Goal: Task Accomplishment & Management: Complete application form

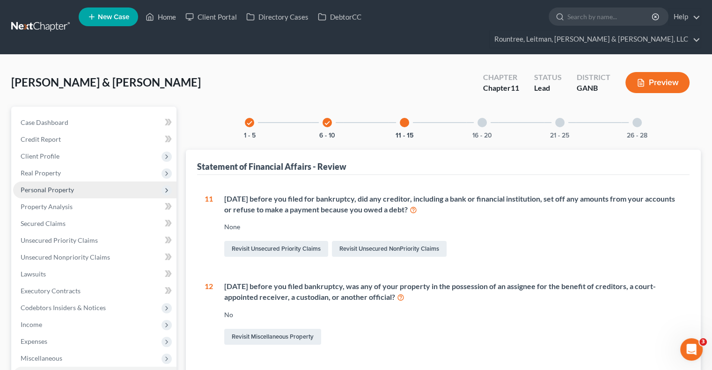
click at [51, 182] on span "Personal Property" at bounding box center [94, 190] width 163 height 17
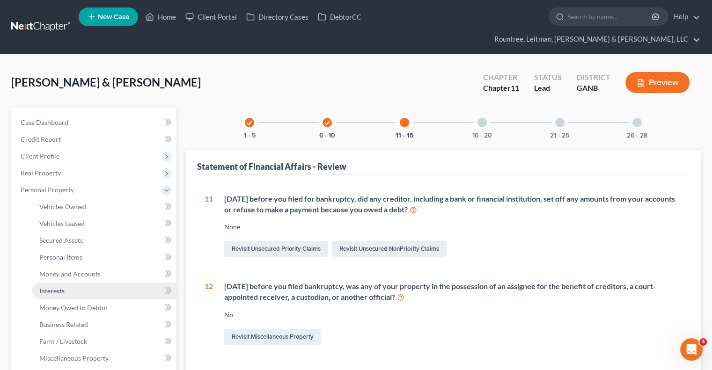
click at [60, 287] on span "Interests" at bounding box center [51, 291] width 25 height 8
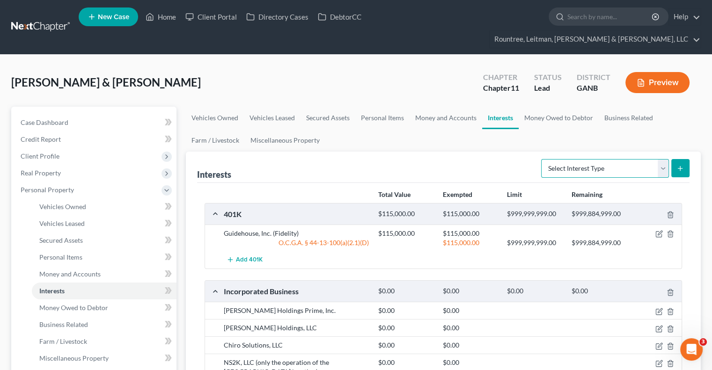
click at [666, 159] on select "Select Interest Type 401K (A/B: 21) Annuity (A/B: 23) Bond (A/B: 18) Education …" at bounding box center [605, 168] width 128 height 19
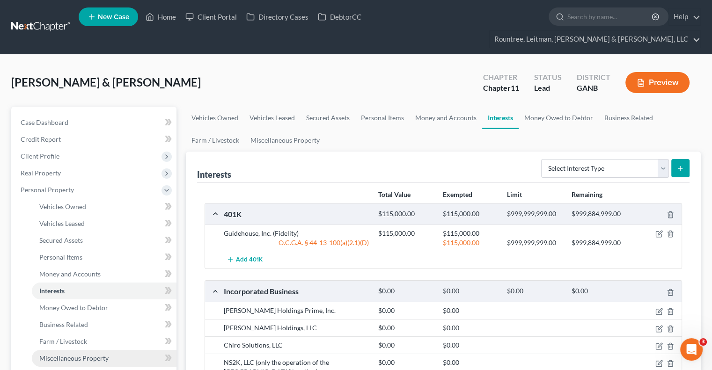
click at [66, 355] on span "Miscellaneous Property" at bounding box center [73, 359] width 69 height 8
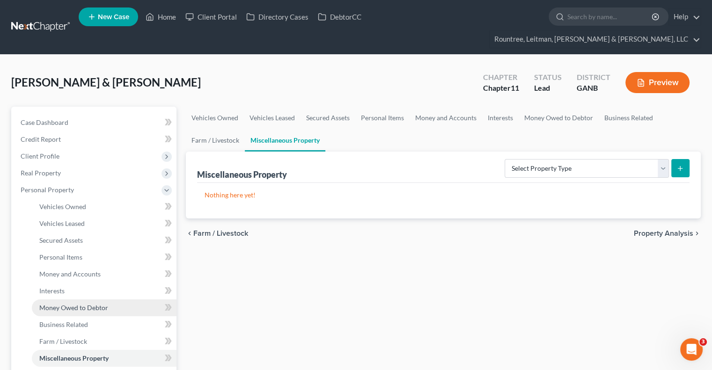
click at [86, 304] on span "Money Owed to Debtor" at bounding box center [73, 308] width 69 height 8
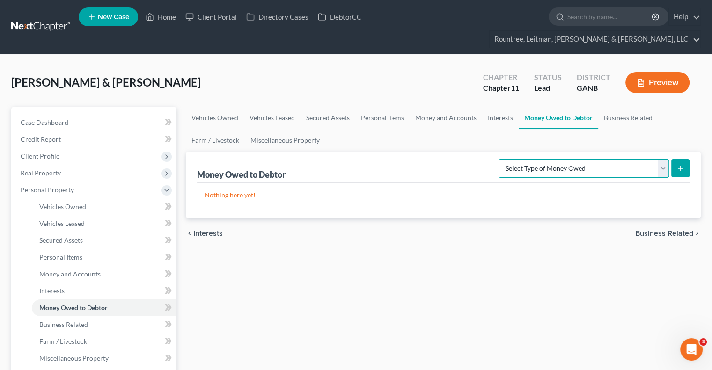
click at [668, 159] on select "Select Type of Money Owed Accounts Receivable (A/B: 38) Alimony (A/B: 29) Child…" at bounding box center [584, 168] width 170 height 19
select select "claims_against_third_parties"
click at [501, 159] on select "Select Type of Money Owed Accounts Receivable (A/B: 38) Alimony (A/B: 29) Child…" at bounding box center [584, 168] width 170 height 19
click at [678, 165] on icon "submit" at bounding box center [680, 168] width 7 height 7
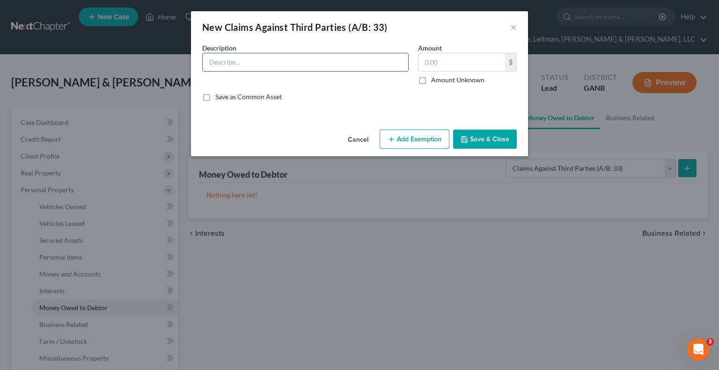
click at [238, 60] on input "text" at bounding box center [306, 62] width 206 height 18
type input "Personal injury claim"
click at [431, 79] on label "Amount Unknown" at bounding box center [457, 79] width 53 height 9
click at [435, 79] on input "Amount Unknown" at bounding box center [438, 78] width 6 height 6
checkbox input "true"
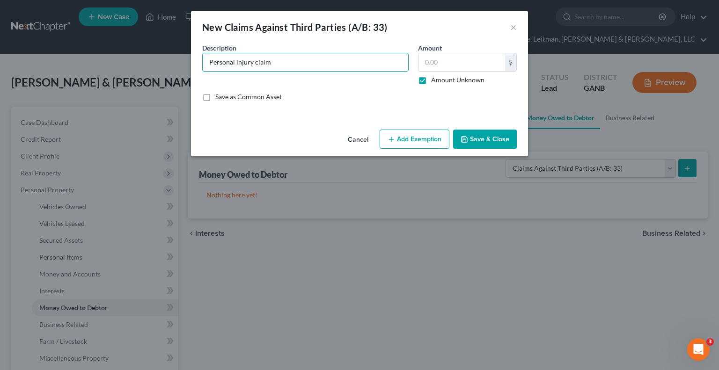
type input "0.00"
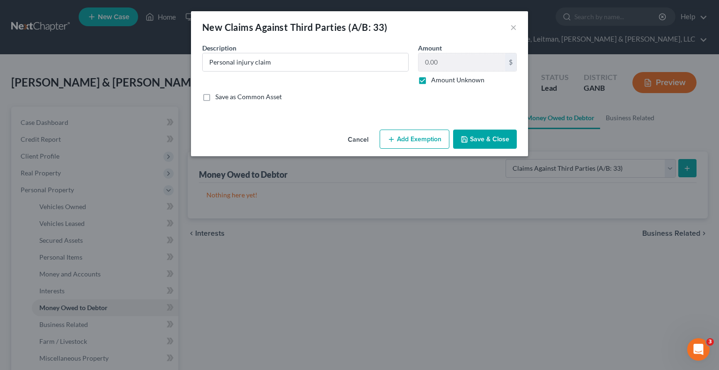
click at [408, 144] on button "Add Exemption" at bounding box center [415, 140] width 70 height 20
select select "2"
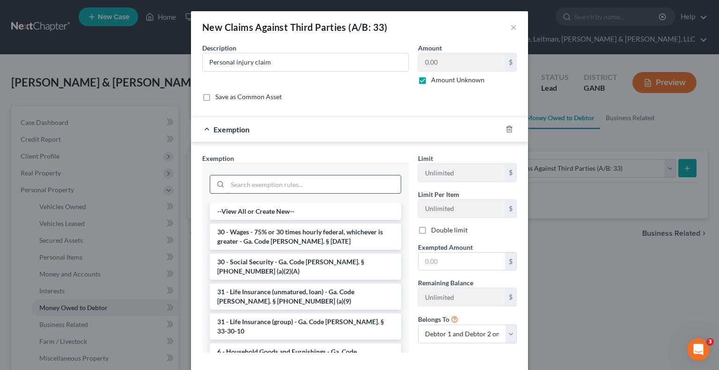
click at [304, 187] on input "search" at bounding box center [314, 185] width 173 height 18
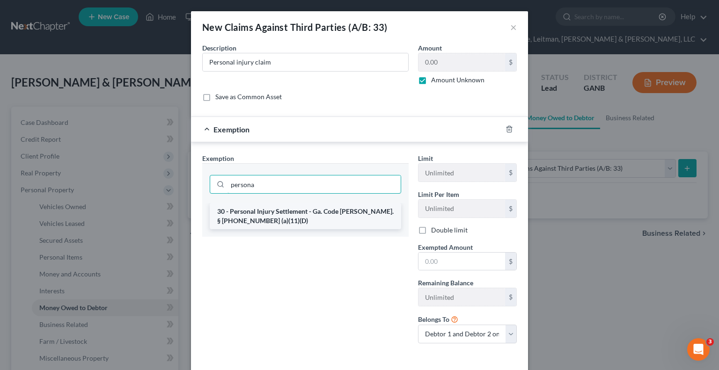
type input "persona"
click at [287, 209] on li "30 - Personal Injury Settlement - Ga. Code [PERSON_NAME]. § [PHONE_NUMBER] (a)(…" at bounding box center [306, 216] width 192 height 26
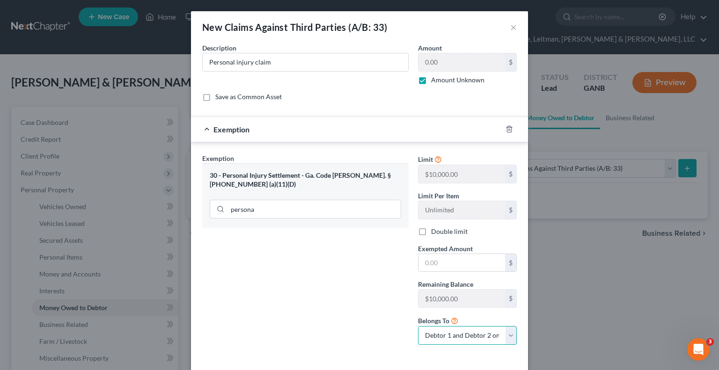
click at [505, 336] on select "Debtor 1 only Debtor 2 only Debtor 1 and Debtor 2 only" at bounding box center [467, 335] width 99 height 19
select select "0"
click at [418, 326] on select "Debtor 1 only Debtor 2 only Debtor 1 and Debtor 2 only" at bounding box center [467, 335] width 99 height 19
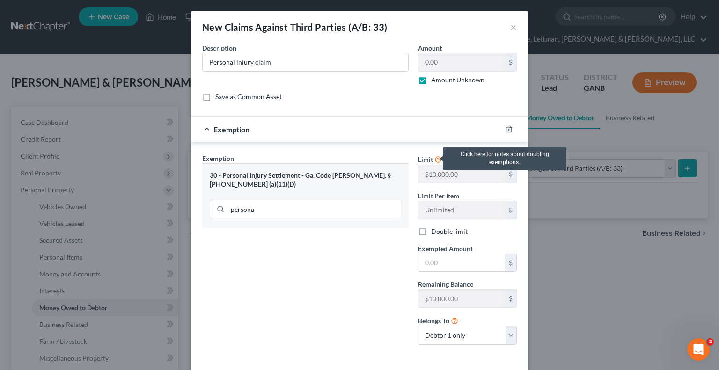
click at [435, 161] on icon at bounding box center [438, 159] width 7 height 9
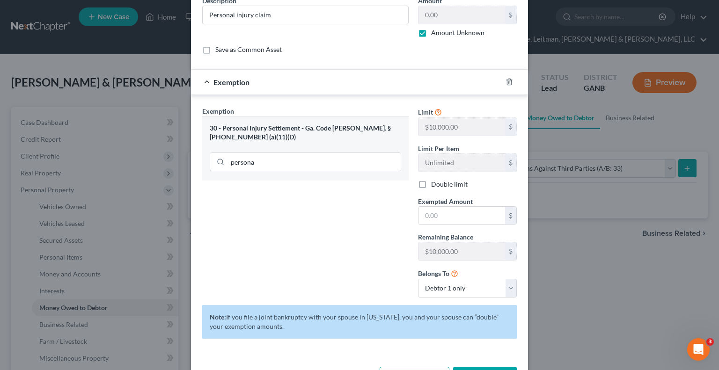
scroll to position [81, 0]
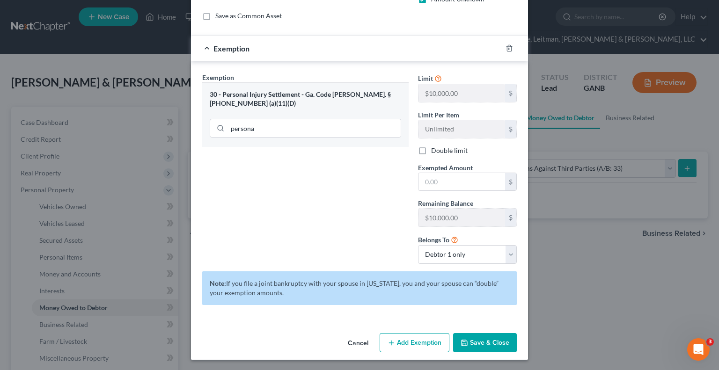
click at [271, 91] on div "30 - Personal Injury Settlement - Ga. Code [PERSON_NAME]. § [PHONE_NUMBER] (a)(…" at bounding box center [306, 98] width 192 height 17
click at [431, 147] on label "Double limit" at bounding box center [449, 150] width 37 height 9
click at [435, 147] on input "Double limit" at bounding box center [438, 149] width 6 height 6
checkbox input "true"
click at [511, 253] on select "Debtor 1 only Debtor 2 only Debtor 1 and Debtor 2 only" at bounding box center [467, 254] width 99 height 19
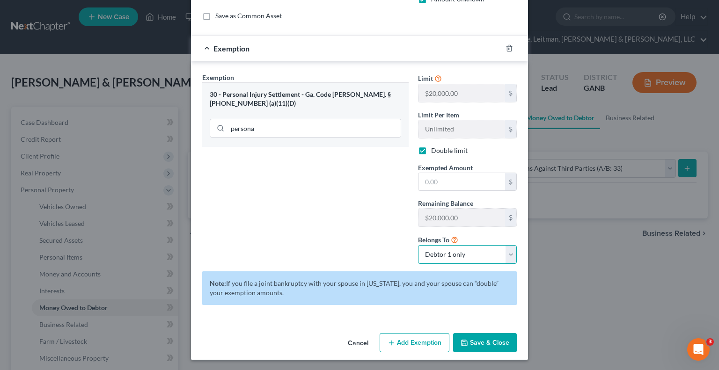
select select "2"
click at [418, 245] on select "Debtor 1 only Debtor 2 only Debtor 1 and Debtor 2 only" at bounding box center [467, 254] width 99 height 19
click at [485, 336] on button "Save & Close" at bounding box center [485, 343] width 64 height 20
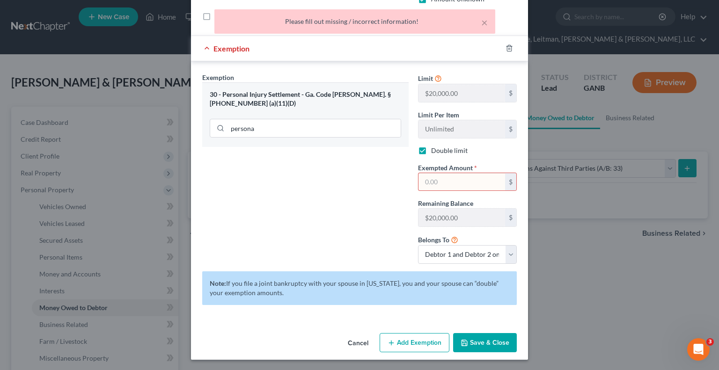
click at [444, 179] on input "text" at bounding box center [462, 182] width 87 height 18
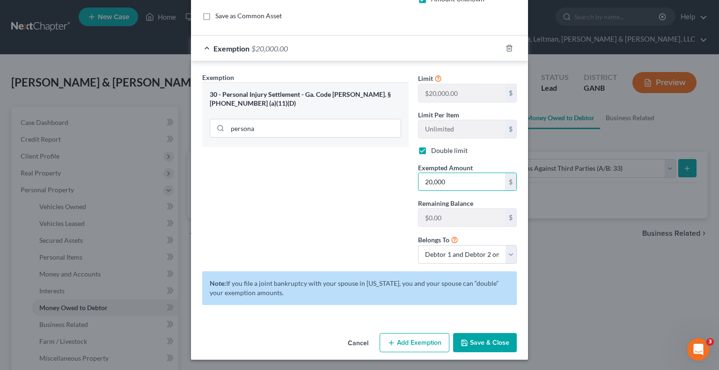
type input "20,000"
click at [488, 342] on button "Save & Close" at bounding box center [485, 343] width 64 height 20
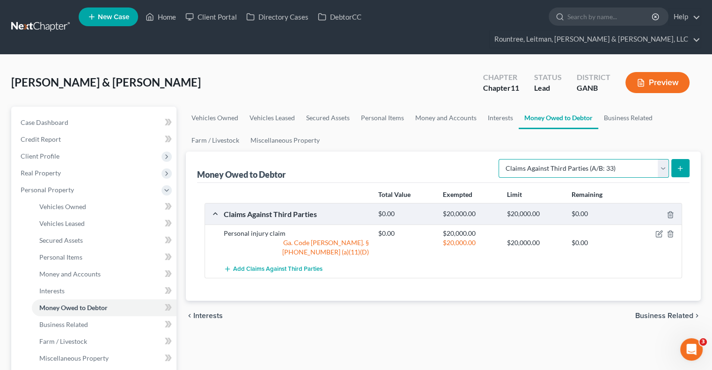
click at [663, 159] on select "Select Type of Money Owed Accounts Receivable (A/B: 38) Alimony (A/B: 29) Child…" at bounding box center [584, 168] width 170 height 19
select select "other_contingent_and_unliquidated_claims"
click at [501, 159] on select "Select Type of Money Owed Accounts Receivable (A/B: 38) Alimony (A/B: 29) Child…" at bounding box center [584, 168] width 170 height 19
click at [674, 159] on button "submit" at bounding box center [681, 168] width 18 height 18
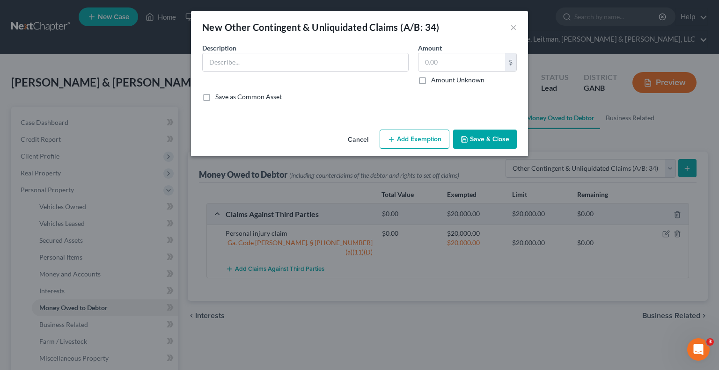
click at [405, 144] on button "Add Exemption" at bounding box center [415, 140] width 70 height 20
select select "2"
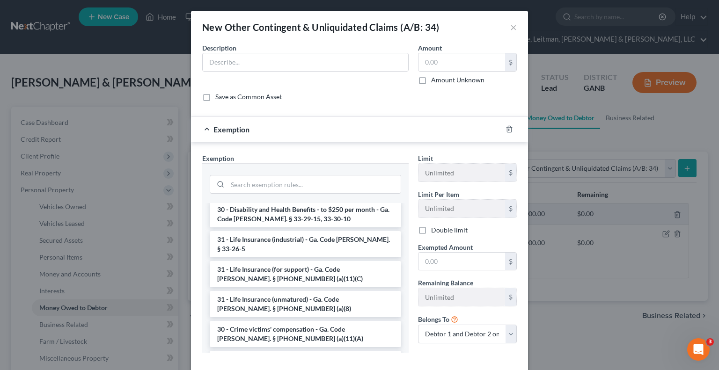
scroll to position [830, 0]
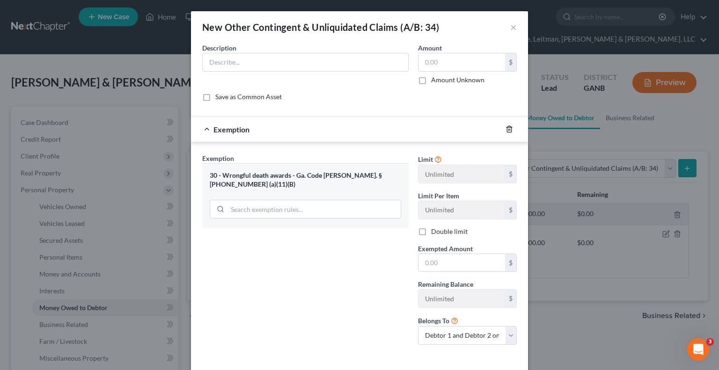
click at [506, 129] on icon "button" at bounding box center [509, 129] width 7 height 7
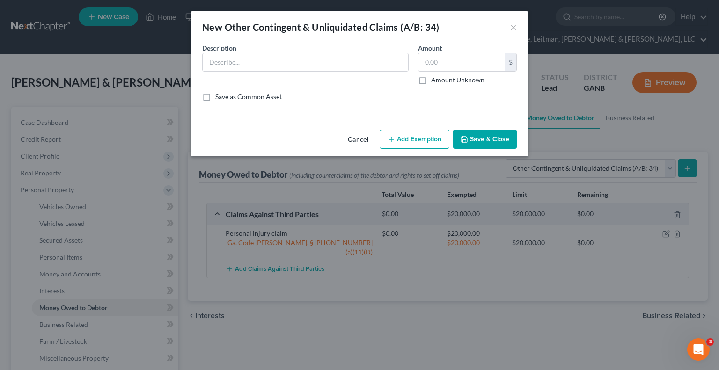
click at [415, 138] on button "Add Exemption" at bounding box center [415, 140] width 70 height 20
select select "2"
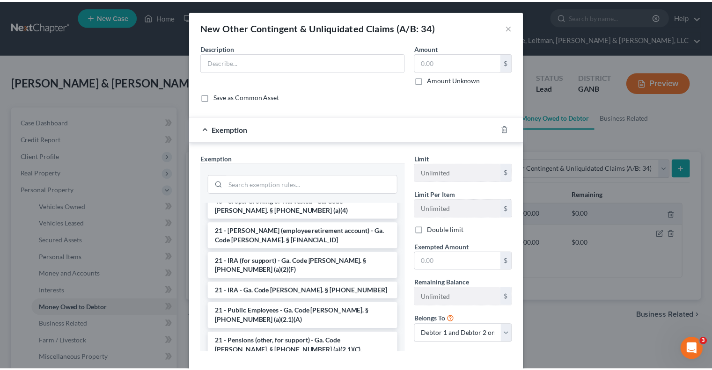
scroll to position [605, 0]
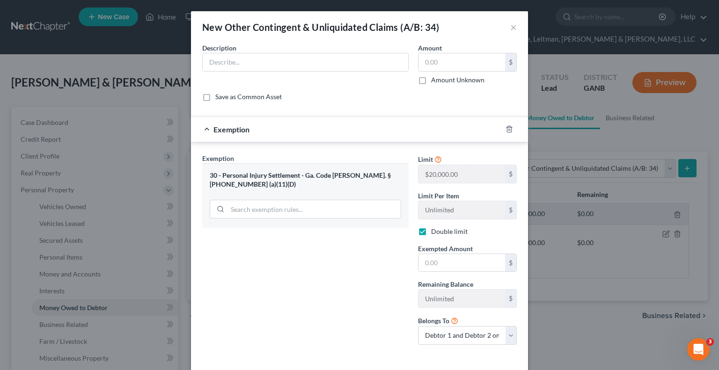
checkbox input "true"
click at [511, 25] on button "×" at bounding box center [514, 27] width 7 height 11
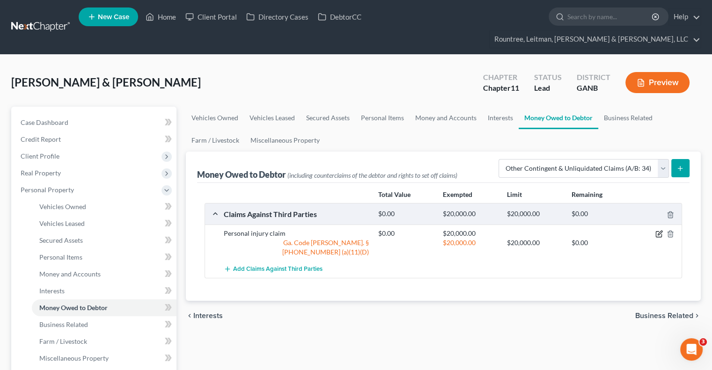
click at [658, 230] on icon "button" at bounding box center [659, 233] width 7 height 7
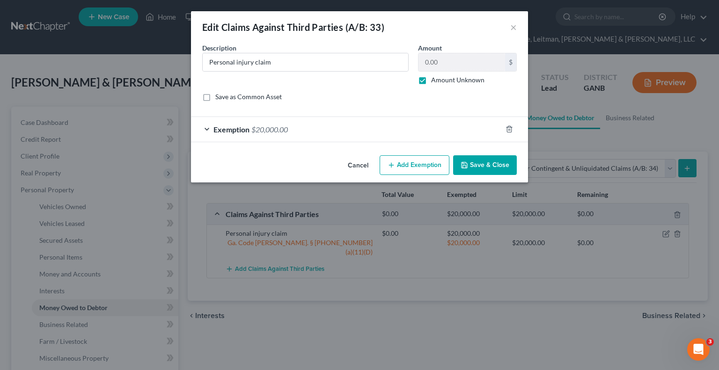
click at [268, 125] on span "$20,000.00" at bounding box center [270, 129] width 37 height 9
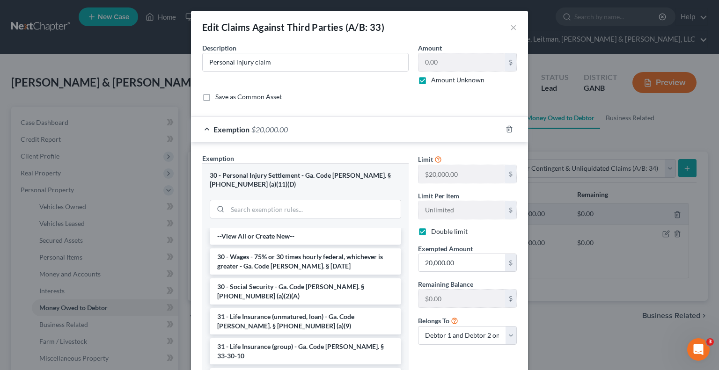
click at [464, 361] on div "Limit $20,000.00 $ Limit Per Item Unlimited $ Double limit Exempted Amount * 20…" at bounding box center [468, 270] width 108 height 232
click at [511, 28] on button "×" at bounding box center [514, 27] width 7 height 11
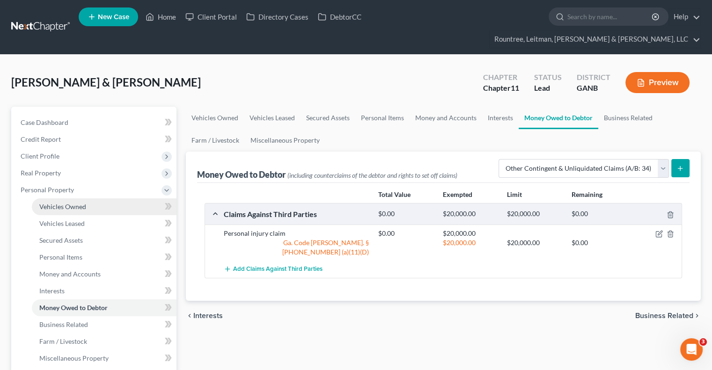
click at [61, 203] on span "Vehicles Owned" at bounding box center [62, 207] width 47 height 8
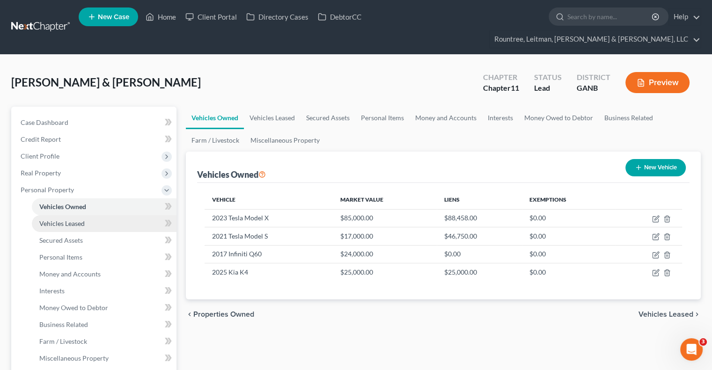
click at [67, 220] on span "Vehicles Leased" at bounding box center [61, 224] width 45 height 8
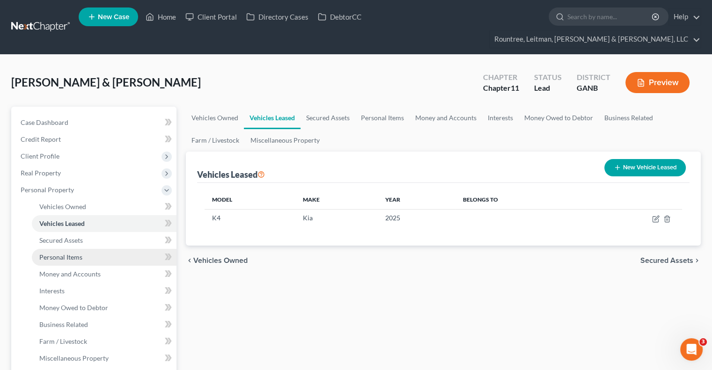
click at [66, 253] on span "Personal Items" at bounding box center [60, 257] width 43 height 8
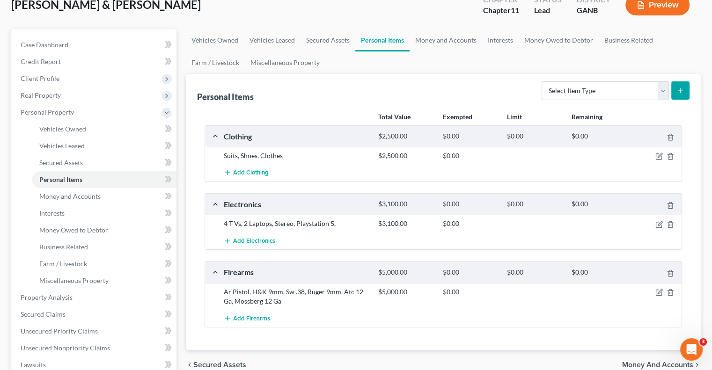
scroll to position [83, 0]
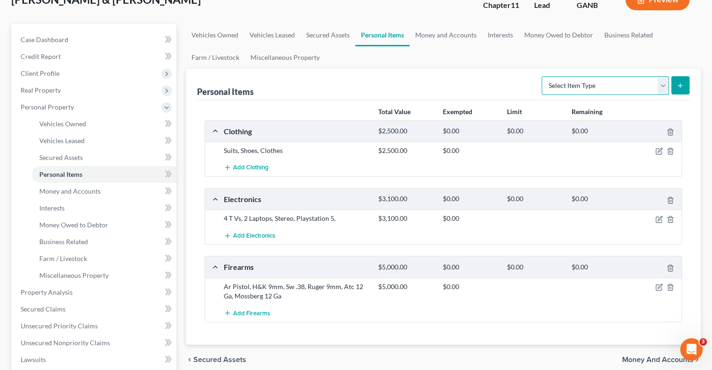
click at [664, 76] on select "Select Item Type Clothing (A/B: 11) Collectibles Of Value (A/B: 8) Electronics …" at bounding box center [605, 85] width 127 height 19
select select "household_goods"
click at [543, 76] on select "Select Item Type Clothing (A/B: 11) Collectibles Of Value (A/B: 8) Electronics …" at bounding box center [605, 85] width 127 height 19
click at [679, 86] on line "submit" at bounding box center [681, 86] width 4 height 0
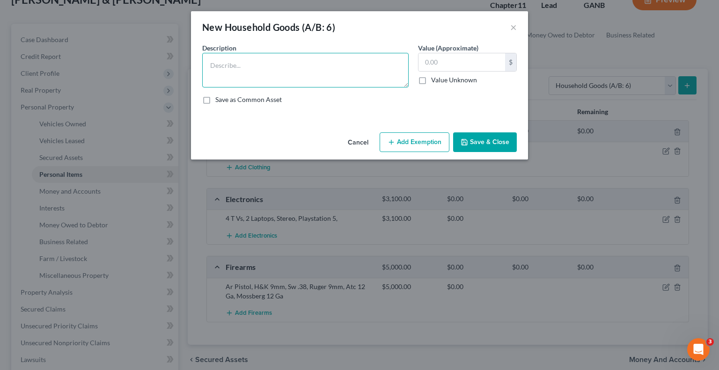
click at [339, 56] on textarea at bounding box center [305, 70] width 207 height 35
type textarea "Furniture and appliances"
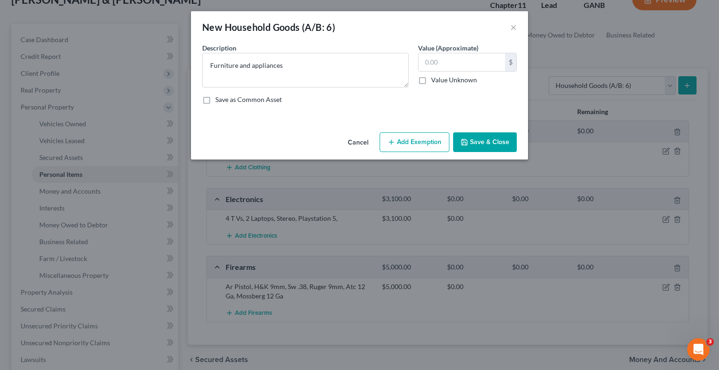
click at [496, 140] on button "Save & Close" at bounding box center [485, 143] width 64 height 20
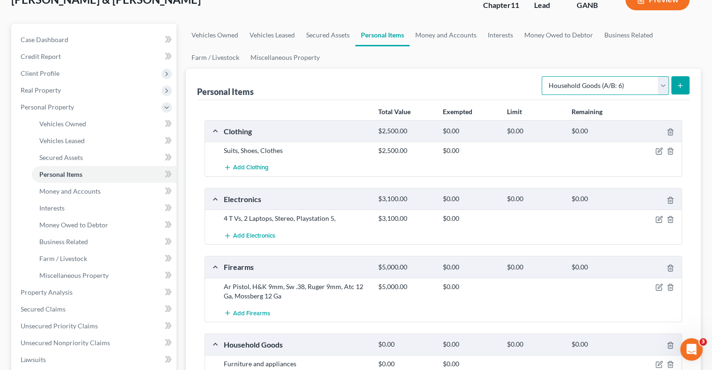
click at [661, 76] on select "Select Item Type Clothing (A/B: 11) Collectibles Of Value (A/B: 8) Electronics …" at bounding box center [605, 85] width 127 height 19
select select "jewelry"
click at [543, 76] on select "Select Item Type Clothing (A/B: 11) Collectibles Of Value (A/B: 8) Electronics …" at bounding box center [605, 85] width 127 height 19
click at [682, 82] on icon "submit" at bounding box center [680, 85] width 7 height 7
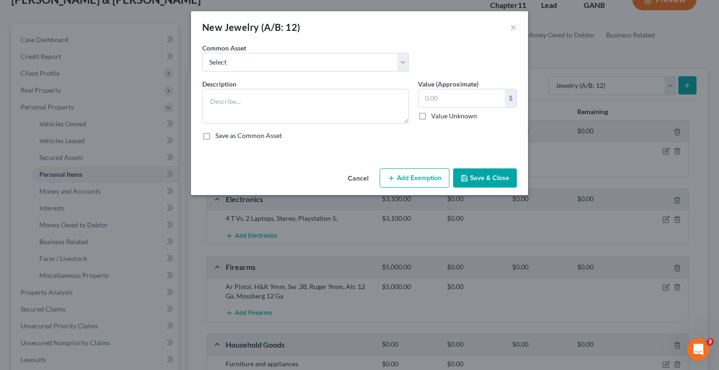
click at [474, 177] on button "Save & Close" at bounding box center [485, 179] width 64 height 20
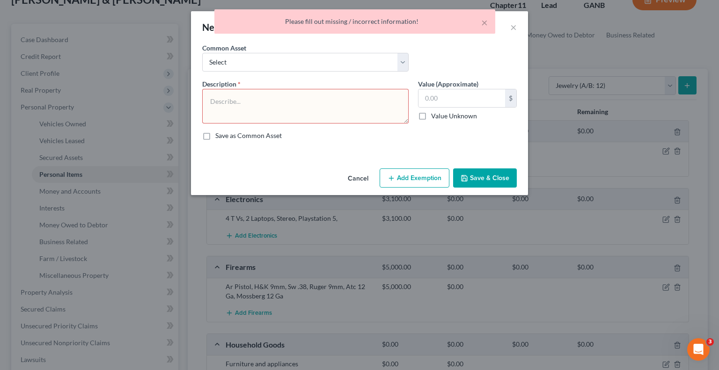
click at [310, 100] on textarea at bounding box center [305, 106] width 207 height 35
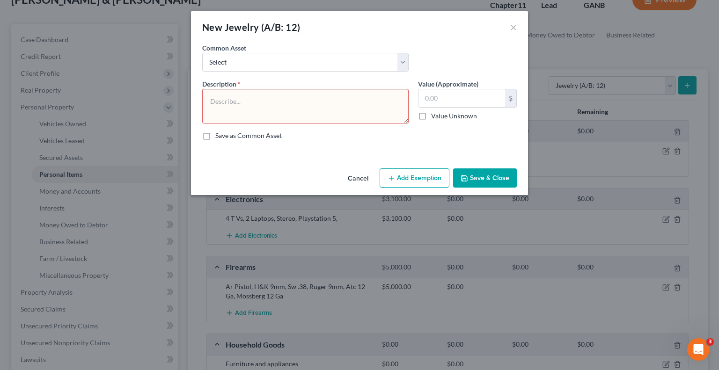
click at [360, 175] on button "Cancel" at bounding box center [359, 179] width 36 height 19
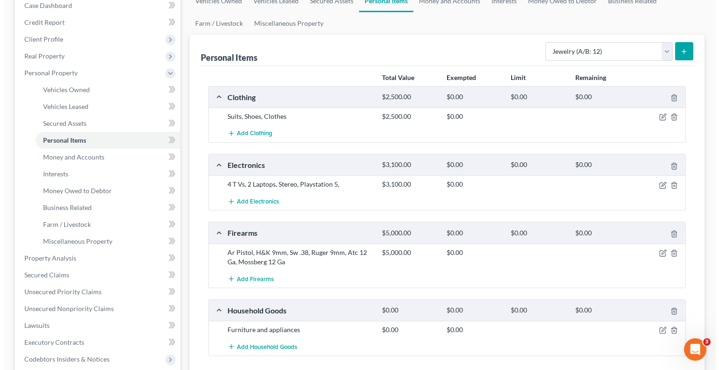
scroll to position [122, 0]
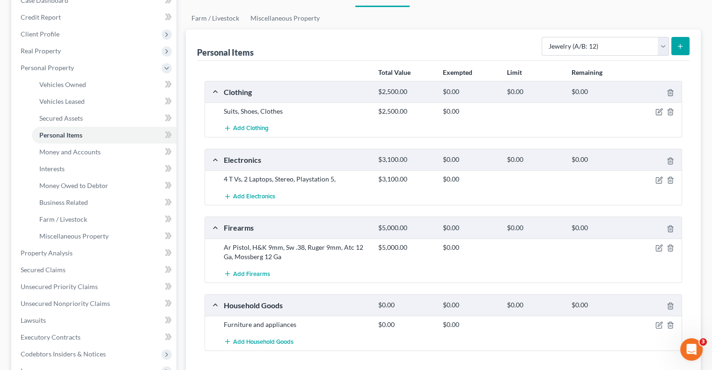
click at [682, 43] on icon "submit" at bounding box center [680, 46] width 7 height 7
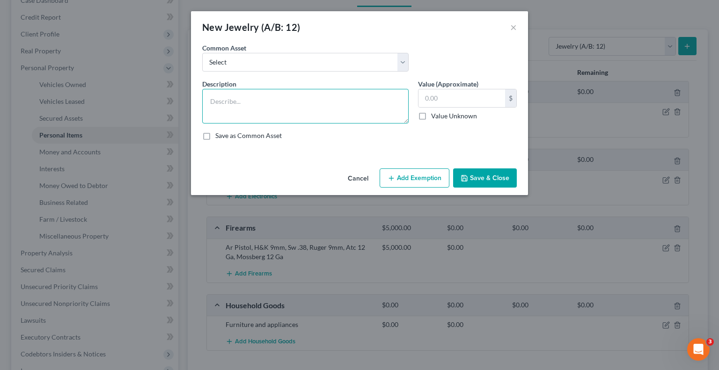
click at [297, 106] on textarea at bounding box center [305, 106] width 207 height 35
drag, startPoint x: 302, startPoint y: 80, endPoint x: 254, endPoint y: 112, distance: 57.8
click at [254, 112] on textarea at bounding box center [305, 106] width 207 height 35
type textarea "Wedding rings"
click at [410, 171] on button "Add Exemption" at bounding box center [415, 179] width 70 height 20
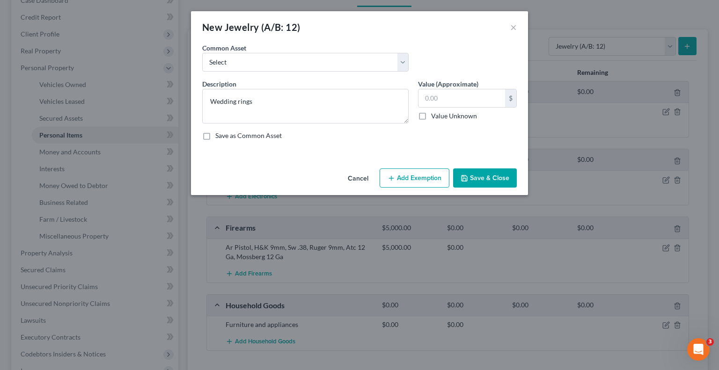
select select "2"
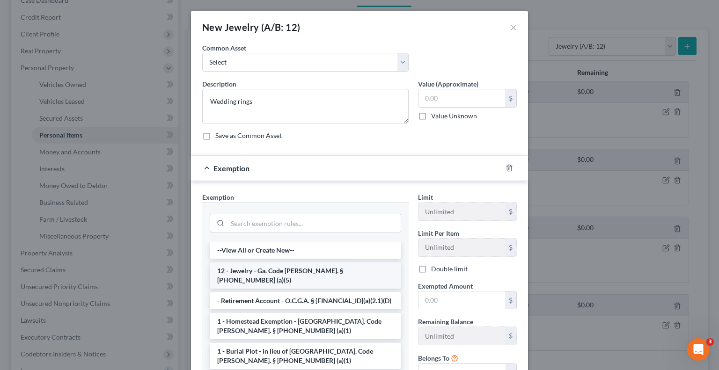
click at [324, 272] on li "12 - Jewelry - Ga. Code [PERSON_NAME]. § [PHONE_NUMBER] (a)(5)" at bounding box center [306, 276] width 192 height 26
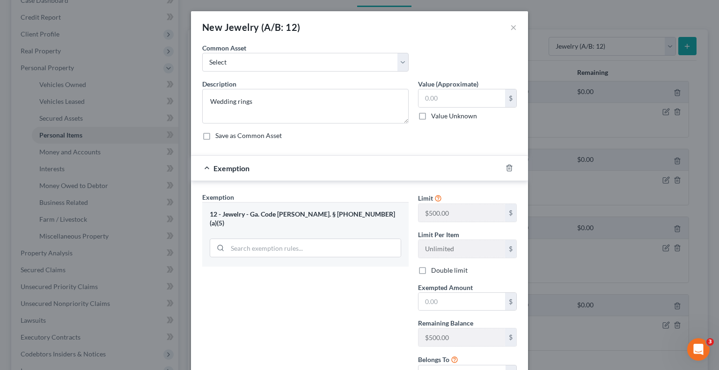
click at [431, 271] on label "Double limit" at bounding box center [449, 270] width 37 height 9
click at [435, 271] on input "Double limit" at bounding box center [438, 269] width 6 height 6
checkbox input "true"
click at [448, 301] on input "text" at bounding box center [462, 302] width 87 height 18
type input "1,000.00"
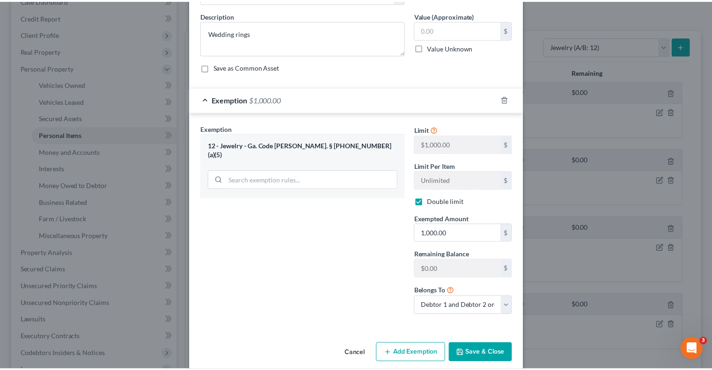
scroll to position [71, 0]
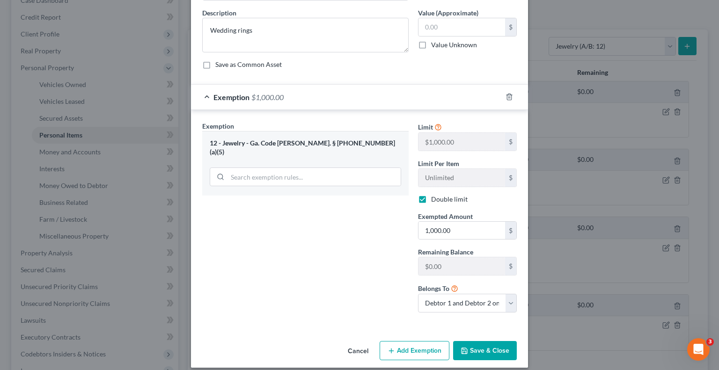
click at [484, 346] on button "Save & Close" at bounding box center [485, 351] width 64 height 20
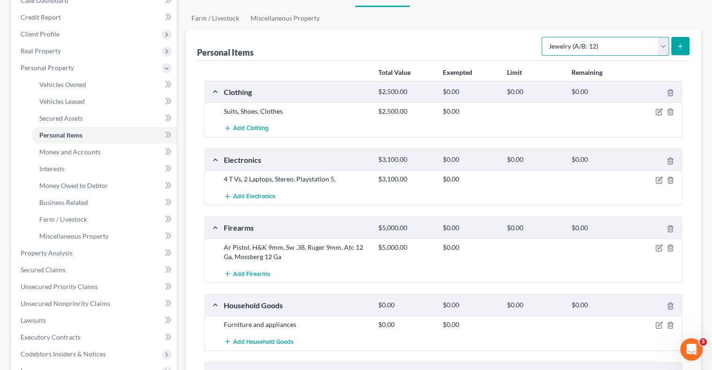
click at [664, 37] on select "Select Item Type Clothing (A/B: 11) Collectibles Of Value (A/B: 8) Electronics …" at bounding box center [605, 46] width 127 height 19
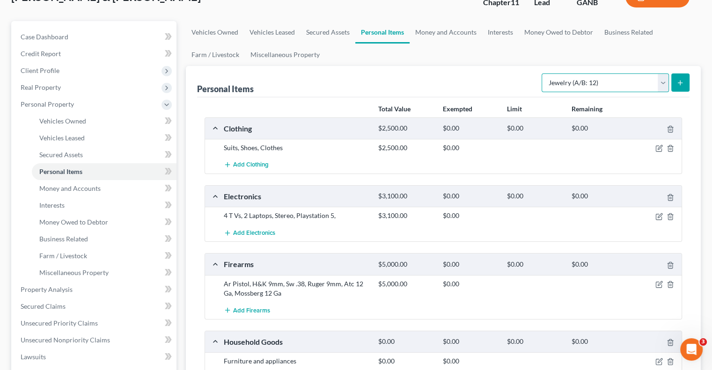
scroll to position [78, 0]
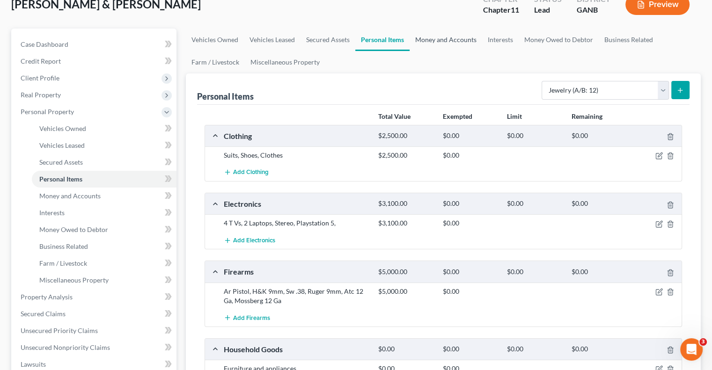
click at [450, 29] on link "Money and Accounts" at bounding box center [446, 40] width 73 height 22
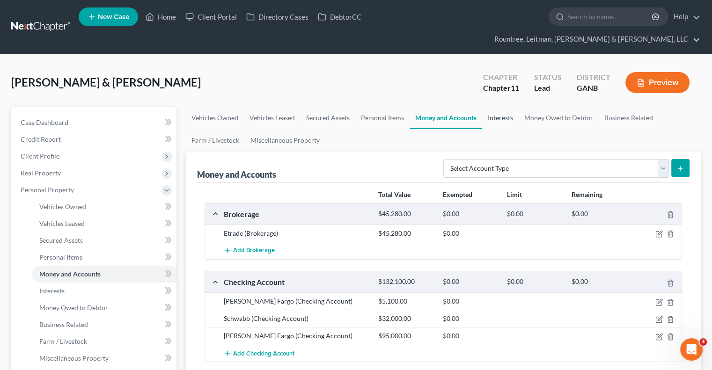
click at [496, 107] on link "Interests" at bounding box center [500, 118] width 37 height 22
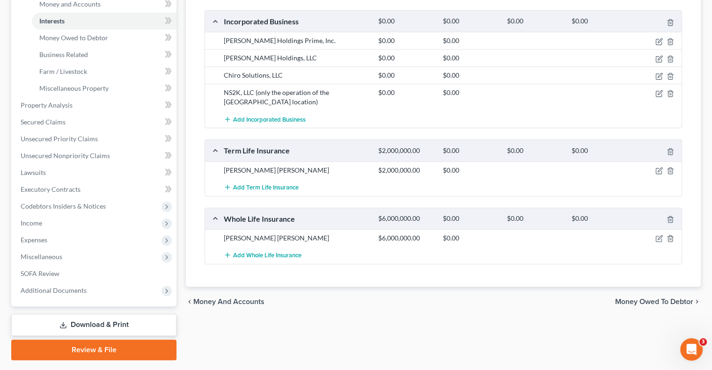
scroll to position [278, 0]
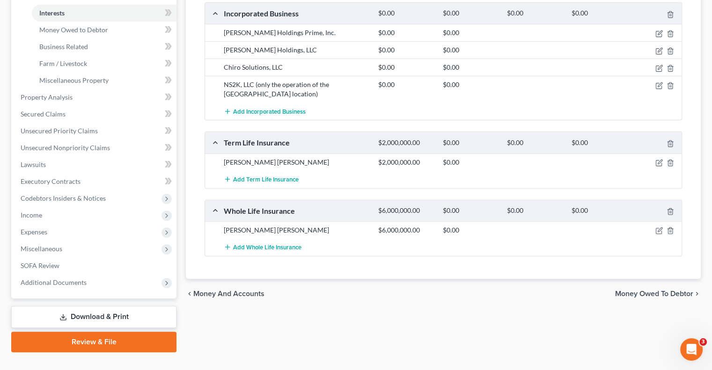
click at [656, 290] on span "Money Owed to Debtor" at bounding box center [654, 293] width 78 height 7
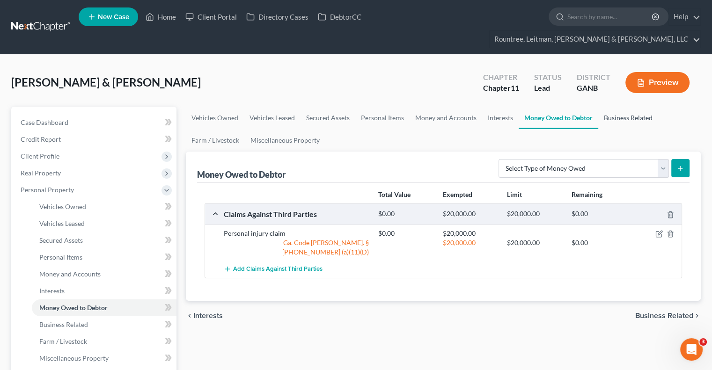
click at [621, 107] on link "Business Related" at bounding box center [629, 118] width 60 height 22
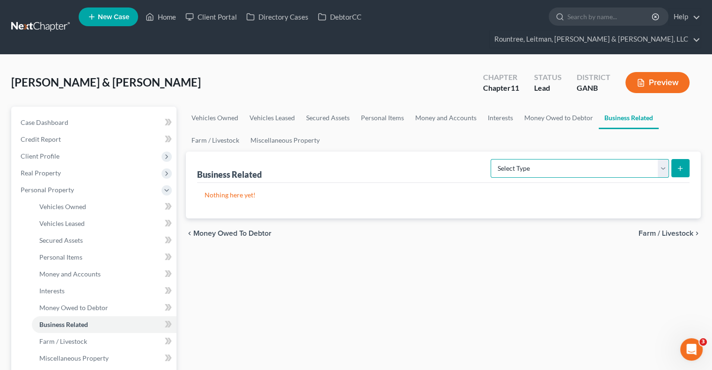
click at [663, 159] on select "Select Type Customer Lists (A/B: 43) Franchises (A/B: 27) Inventory (A/B: 41) L…" at bounding box center [580, 168] width 178 height 19
click at [223, 129] on link "Farm / Livestock" at bounding box center [215, 140] width 59 height 22
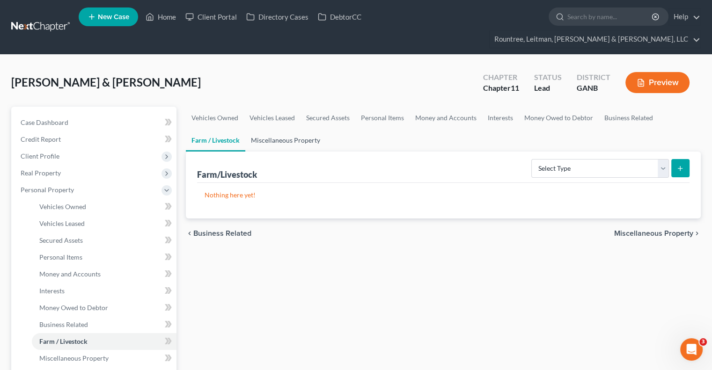
click at [281, 129] on link "Miscellaneous Property" at bounding box center [285, 140] width 81 height 22
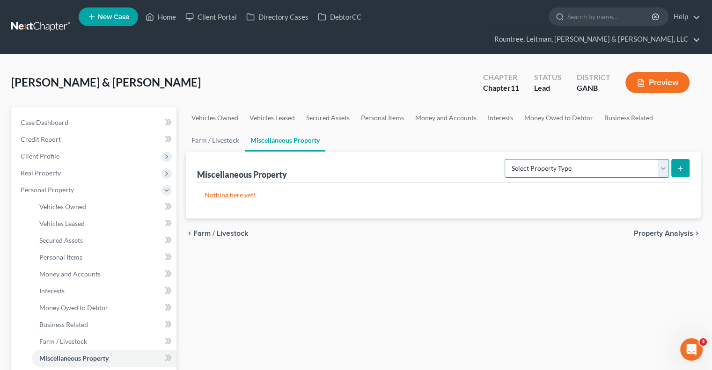
click at [665, 159] on select "Select Property Type Assigned for Creditor Benefit [DATE] (SOFA: 12) Holding fo…" at bounding box center [587, 168] width 164 height 19
